Goal: Task Accomplishment & Management: Manage account settings

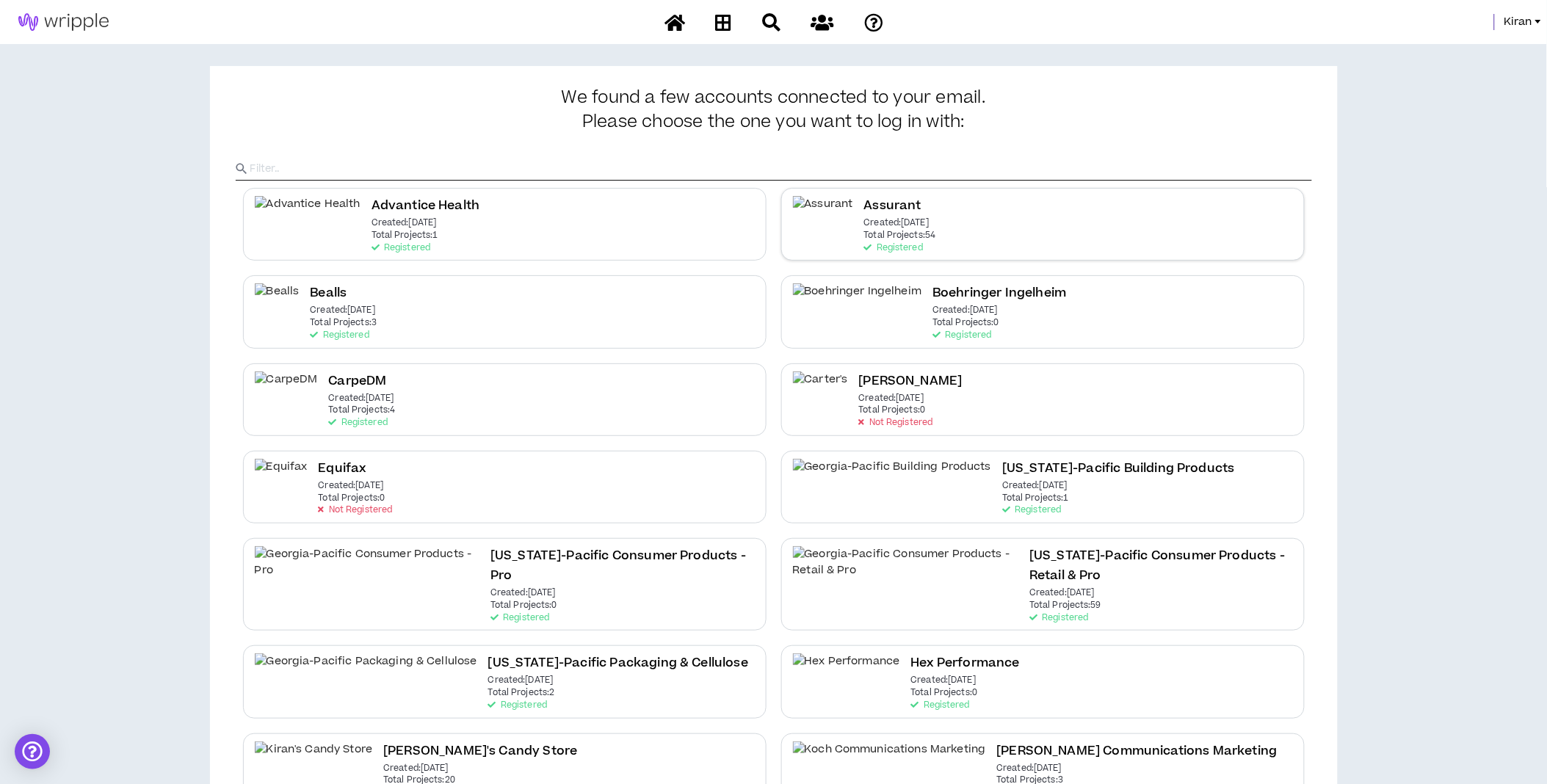
click at [958, 226] on div "Assurant Created: [DATE] Total Projects: 54 Registered" at bounding box center [1042, 224] width 523 height 72
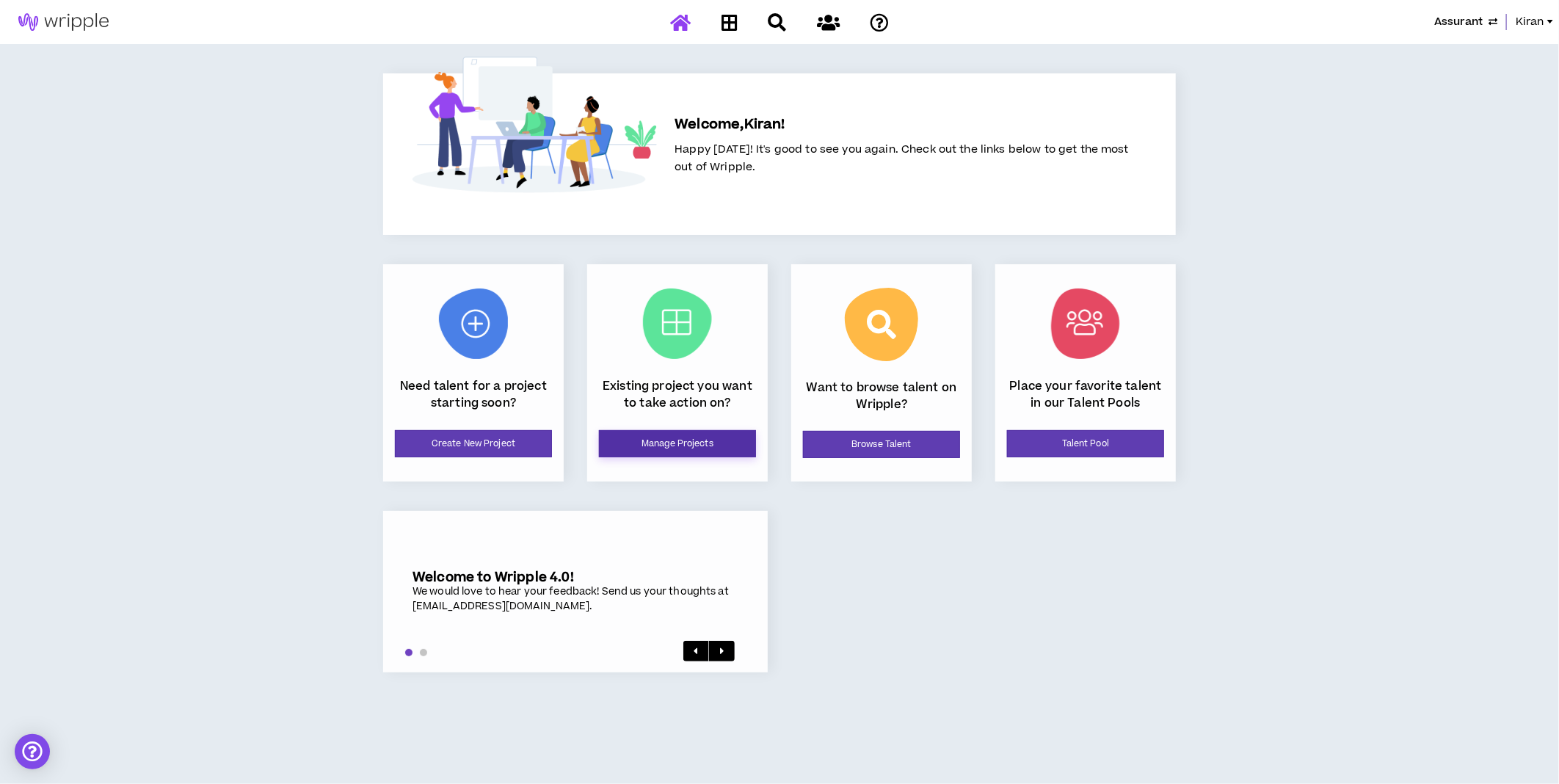
click at [706, 451] on link "Manage Projects" at bounding box center [678, 443] width 157 height 27
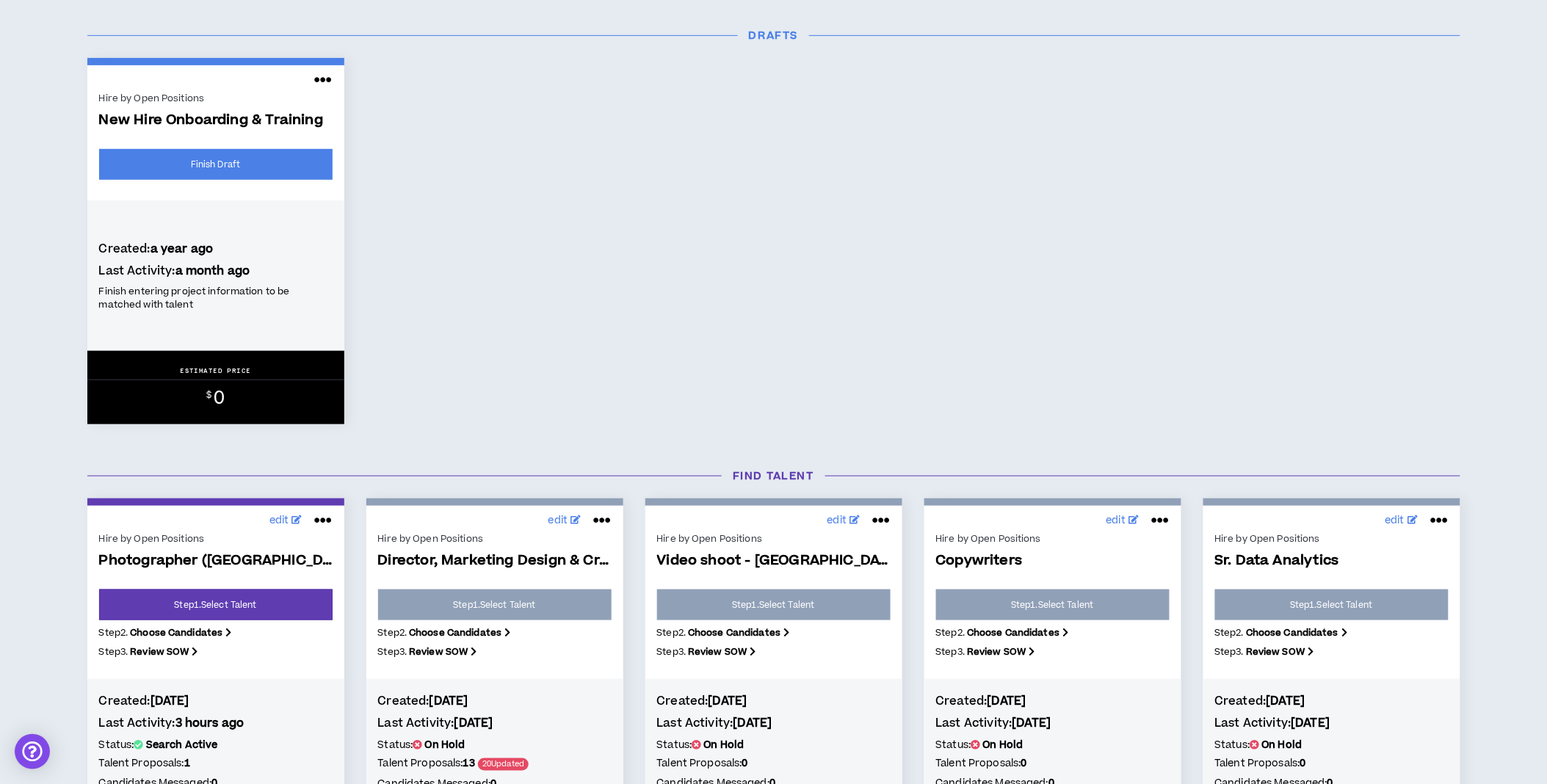
scroll to position [407, 0]
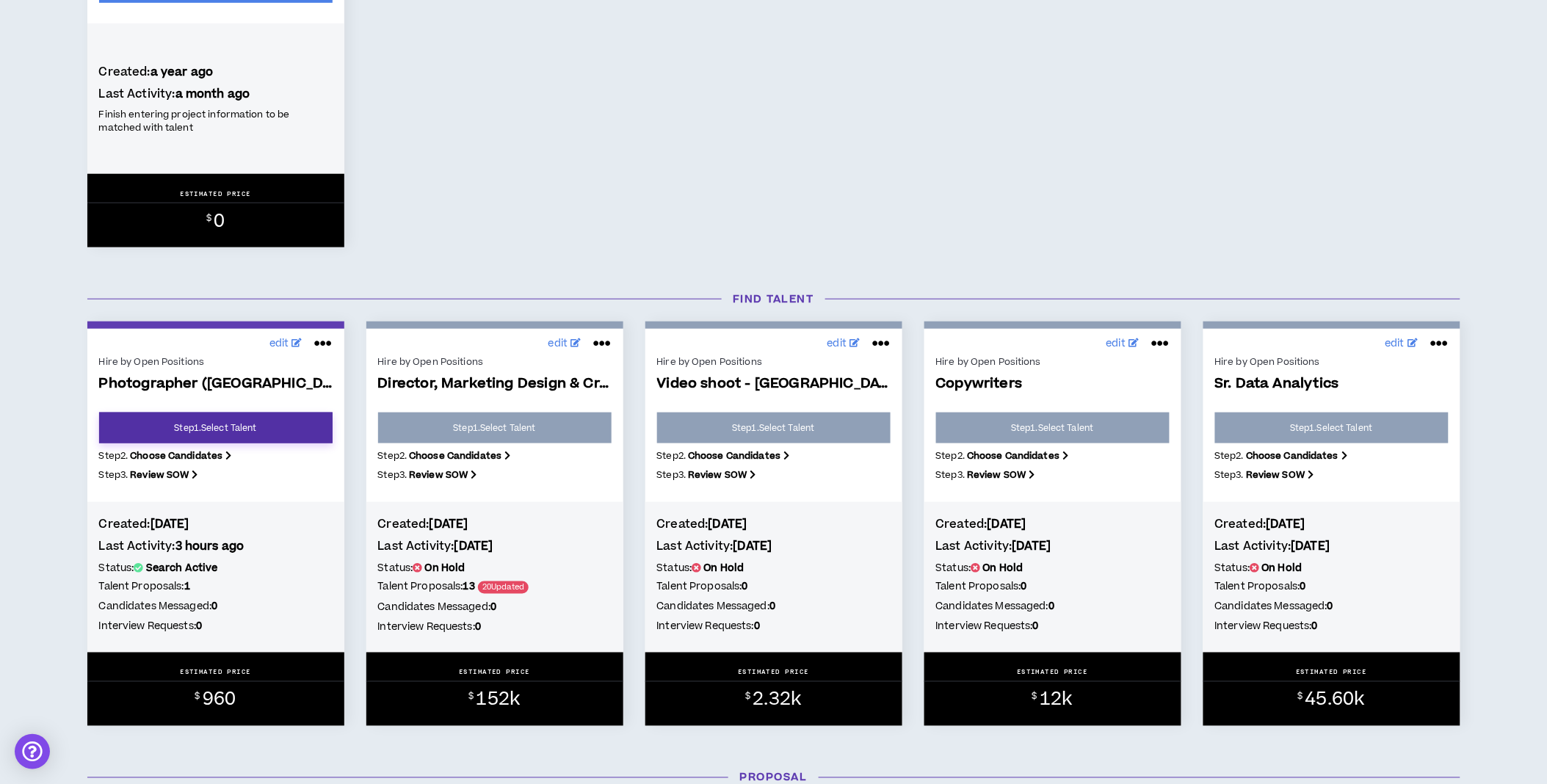
click at [258, 427] on link "Step 1 . Select Talent" at bounding box center [215, 428] width 233 height 31
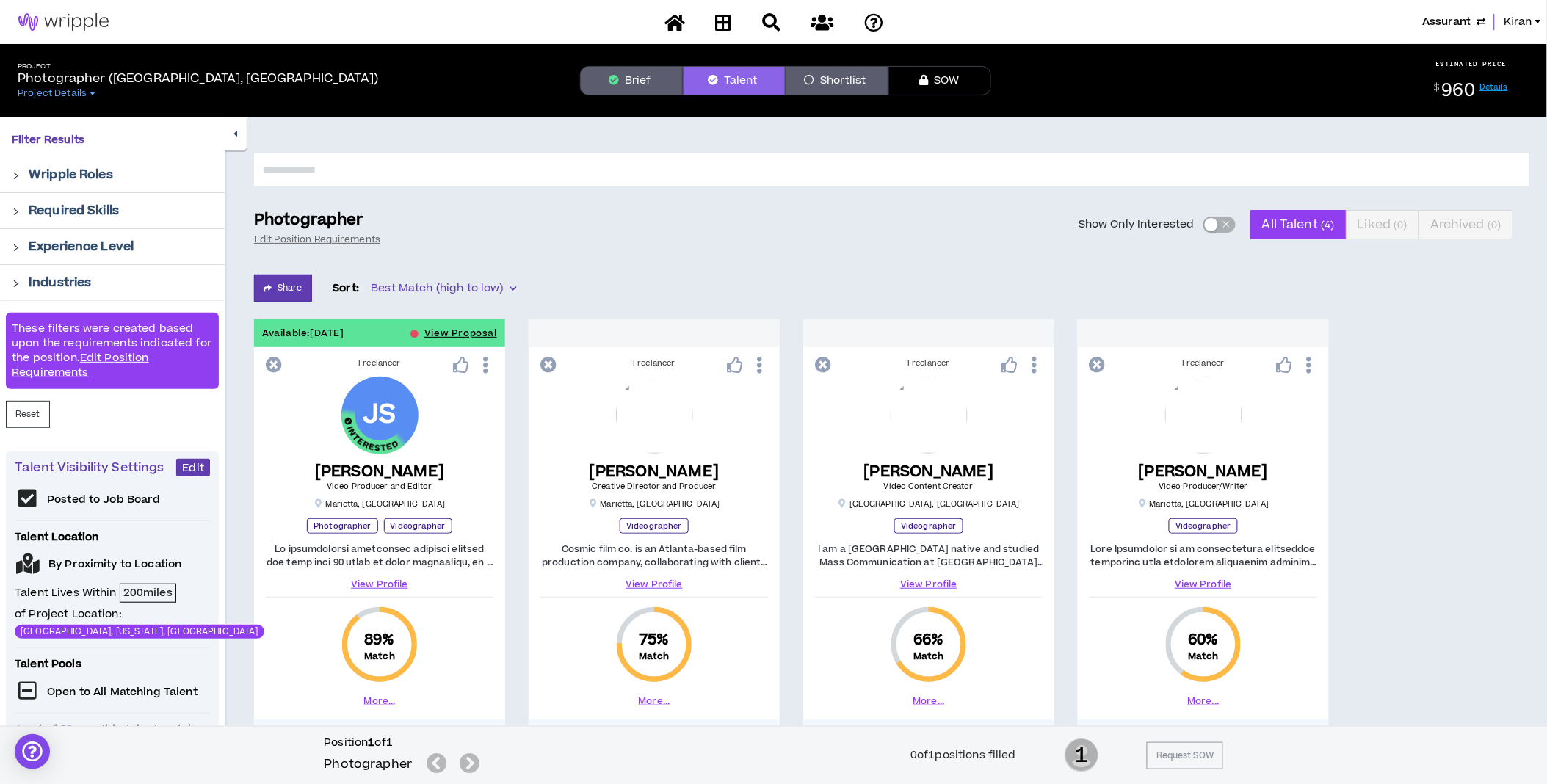
click at [628, 81] on button "Brief" at bounding box center [631, 81] width 103 height 30
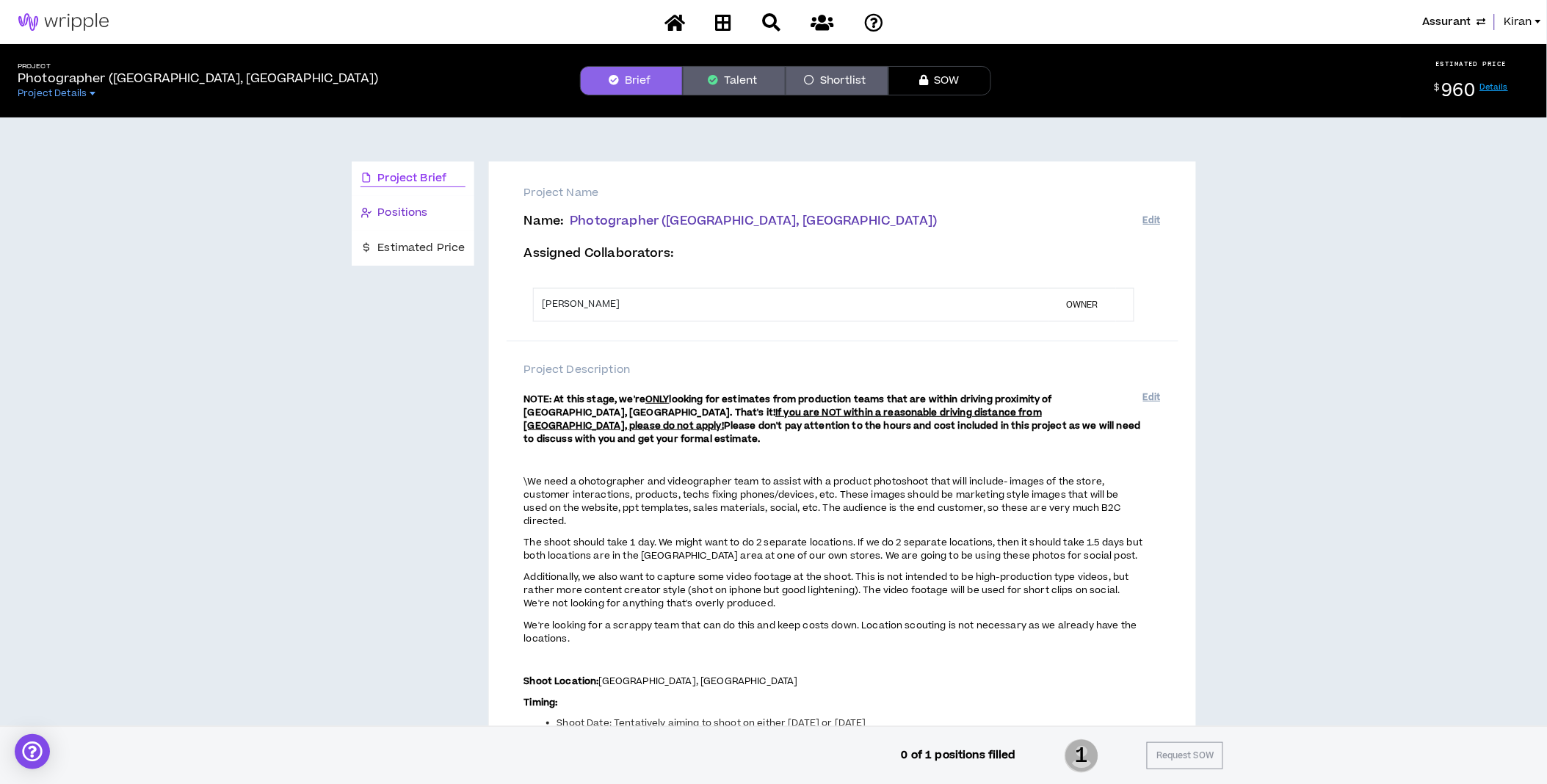
click at [386, 207] on span "Positions" at bounding box center [403, 212] width 50 height 16
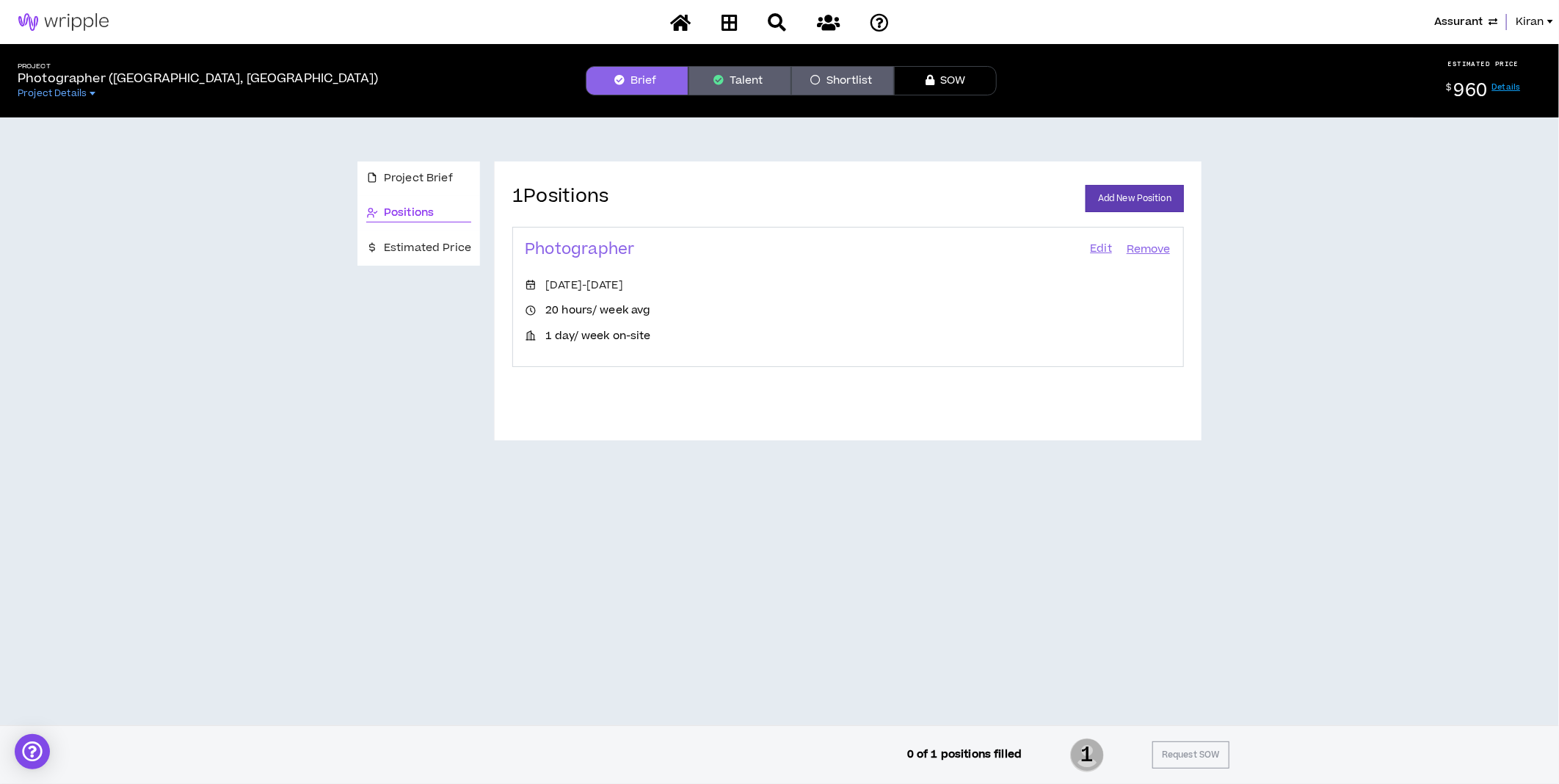
click at [1105, 249] on link "Edit" at bounding box center [1100, 249] width 25 height 20
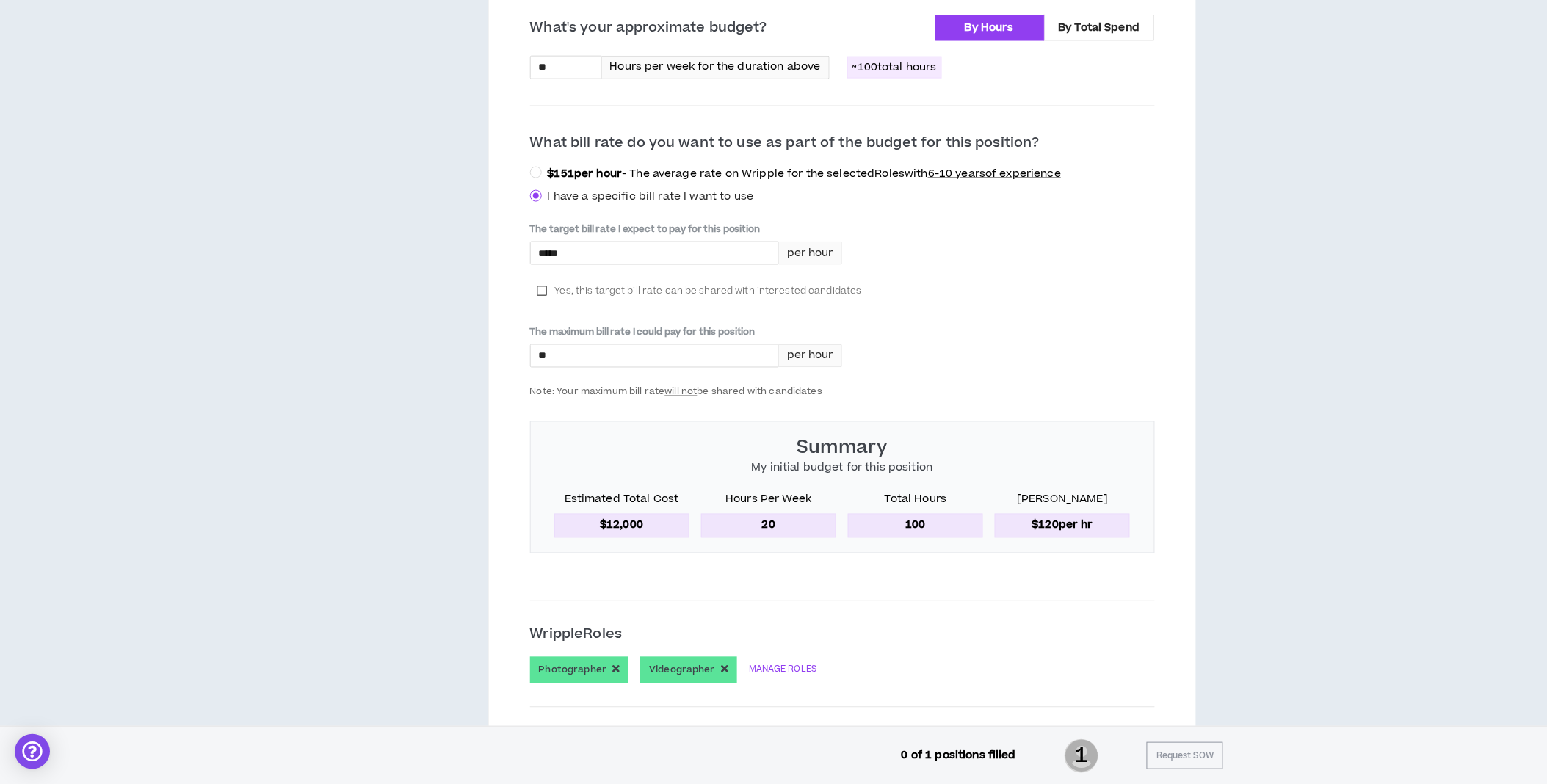
scroll to position [537, 0]
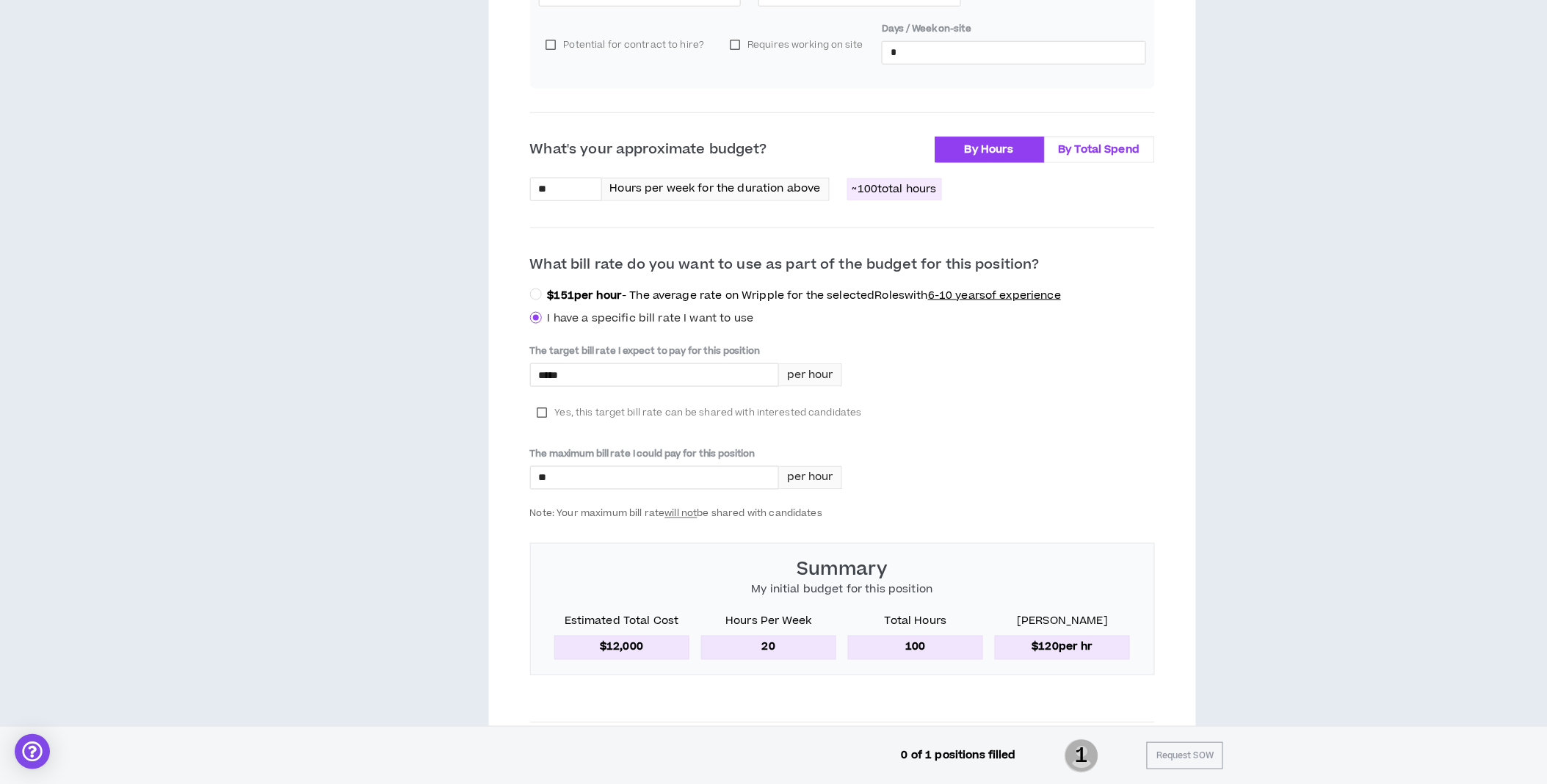
click at [1113, 144] on span "By Total Spend" at bounding box center [1099, 149] width 82 height 16
click at [1015, 152] on label "By Hours" at bounding box center [990, 150] width 110 height 26
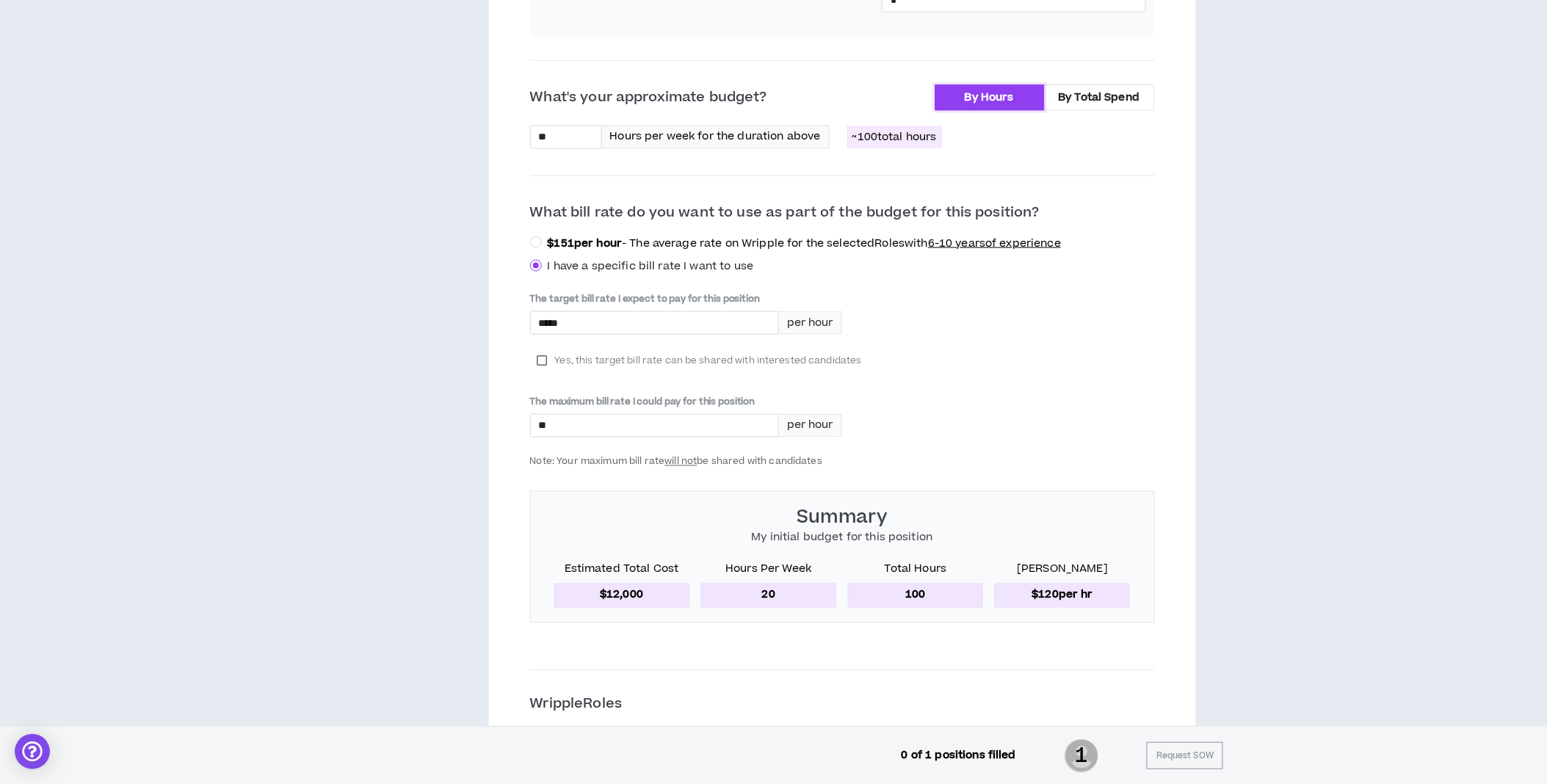
scroll to position [618, 0]
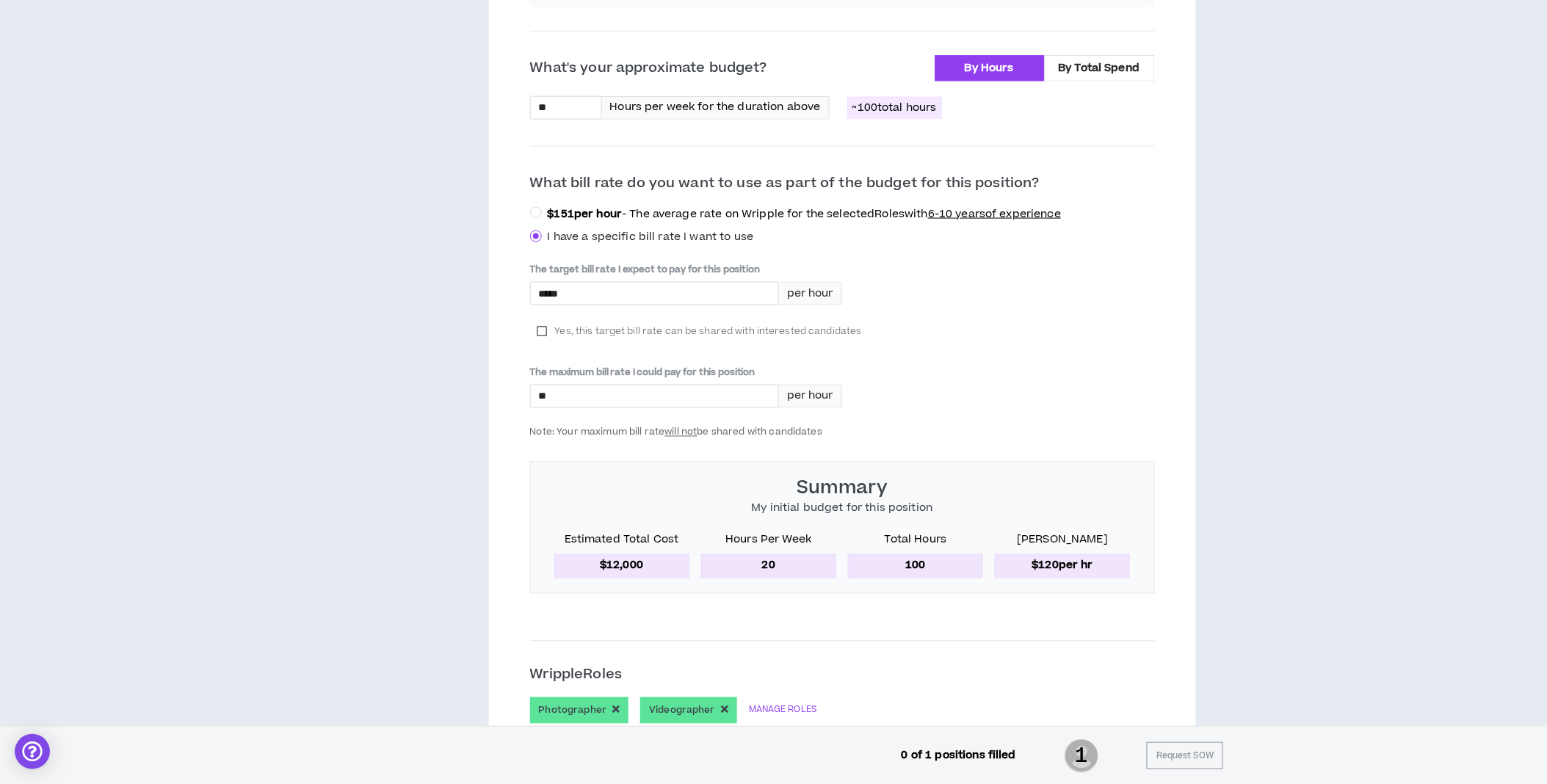
click at [617, 571] on p "$12,000" at bounding box center [622, 566] width 135 height 23
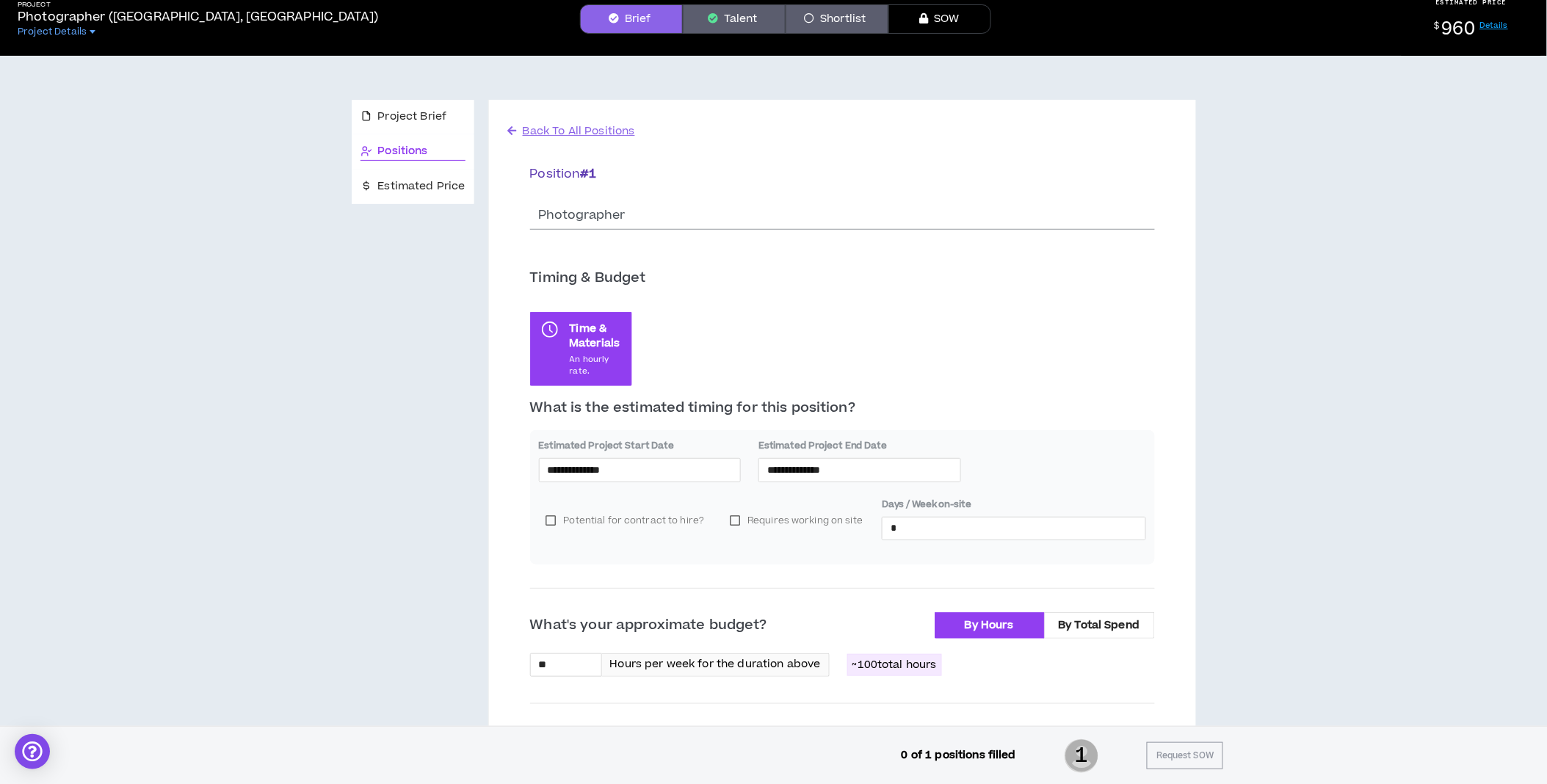
scroll to position [0, 0]
